Goal: Book appointment/travel/reservation

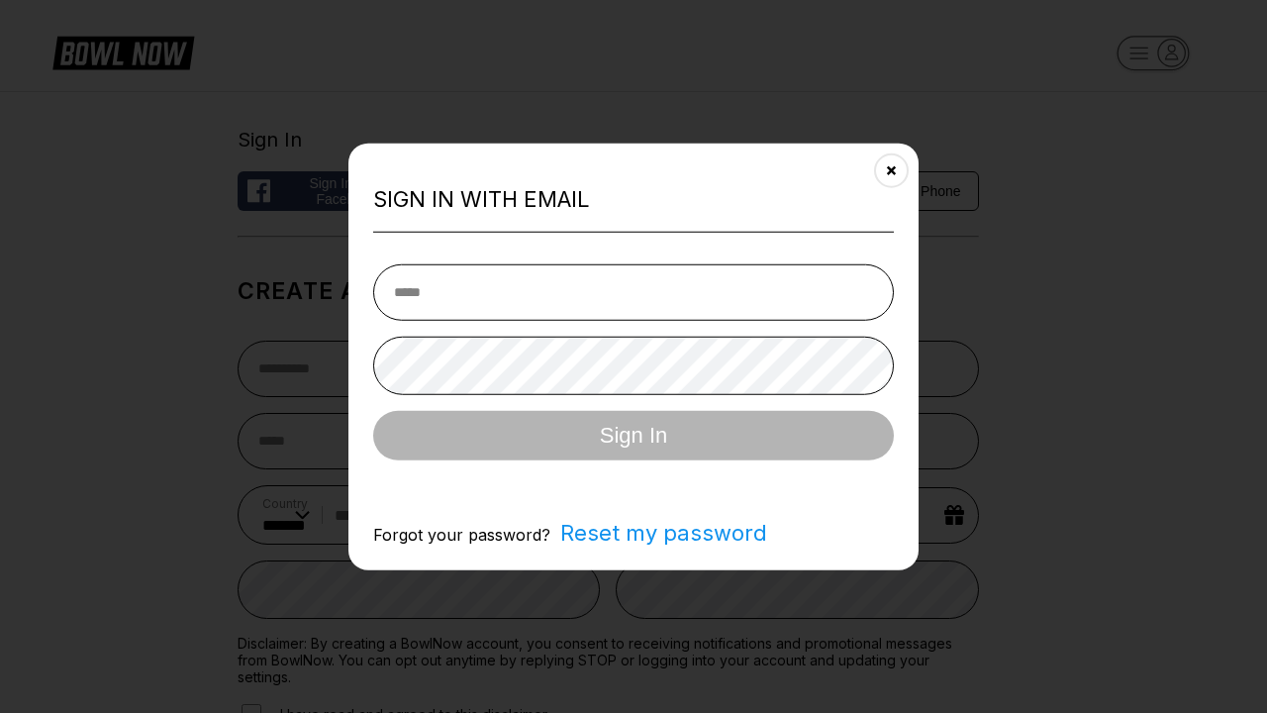
select select "**"
type input "**********"
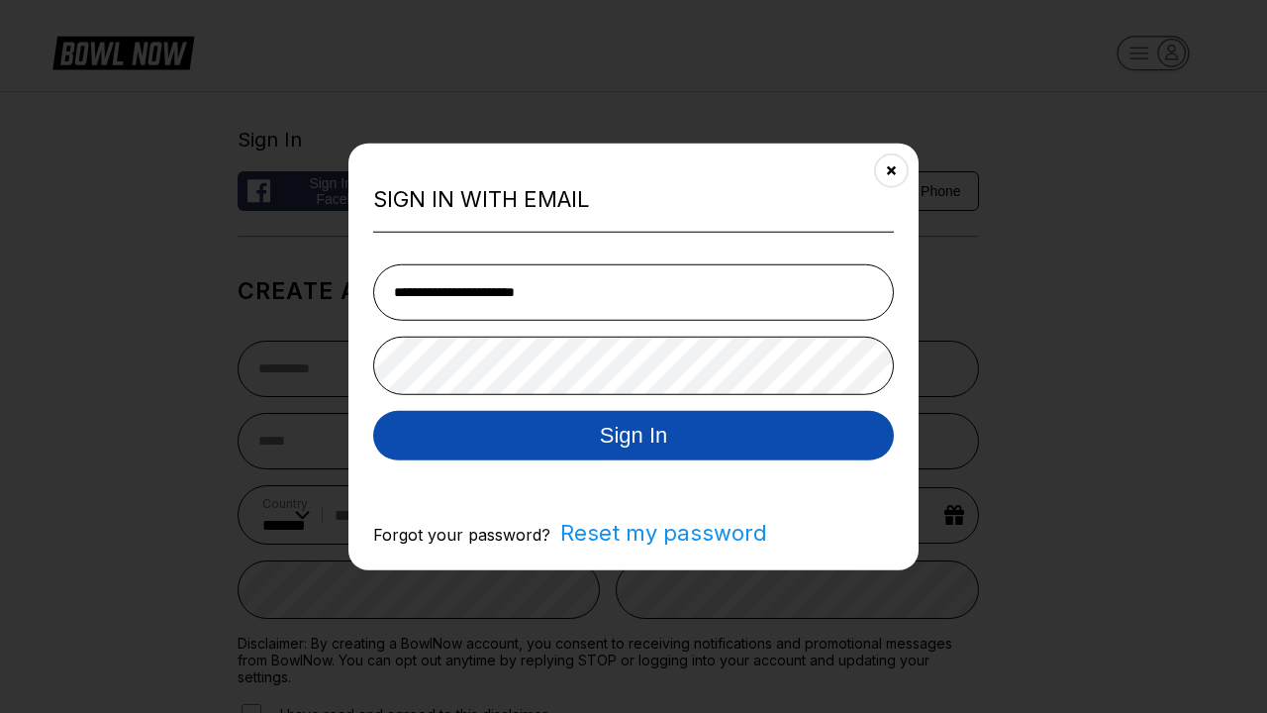
click at [634, 437] on button "Sign In" at bounding box center [633, 434] width 521 height 49
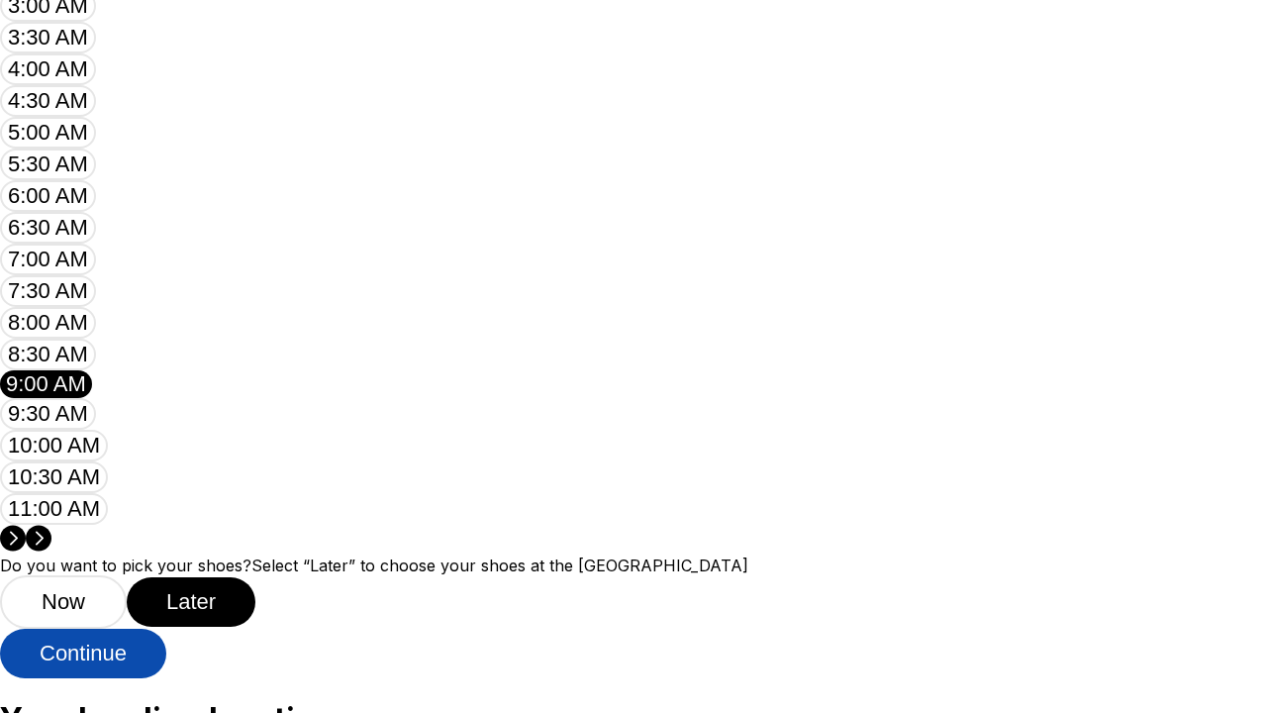
click at [152, 678] on button "Continue" at bounding box center [83, 653] width 166 height 49
